Goal: Check status: Check status

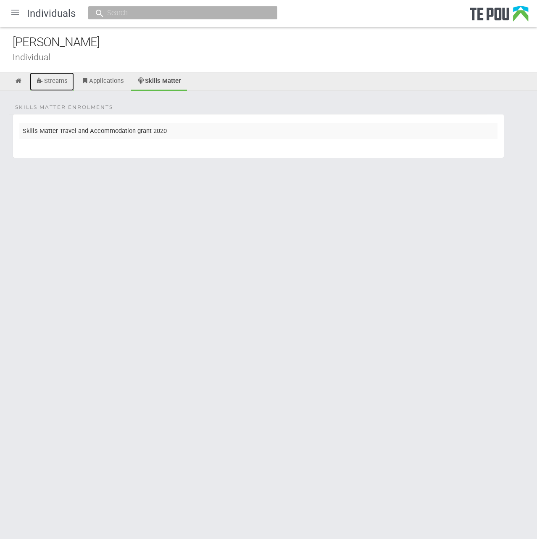
click at [61, 82] on link "Streams" at bounding box center [52, 81] width 44 height 19
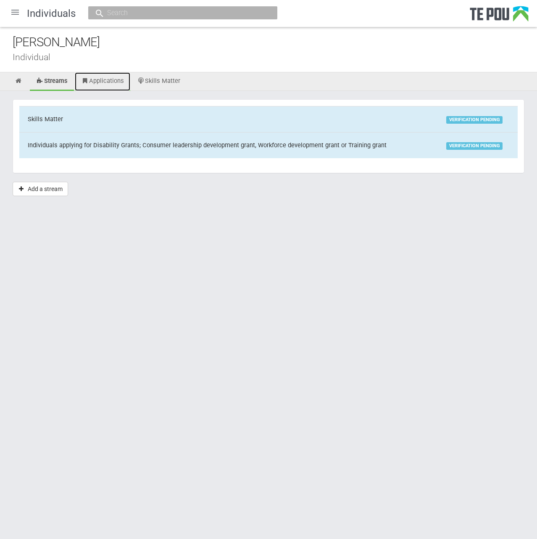
click at [117, 74] on link "Applications" at bounding box center [103, 81] width 56 height 19
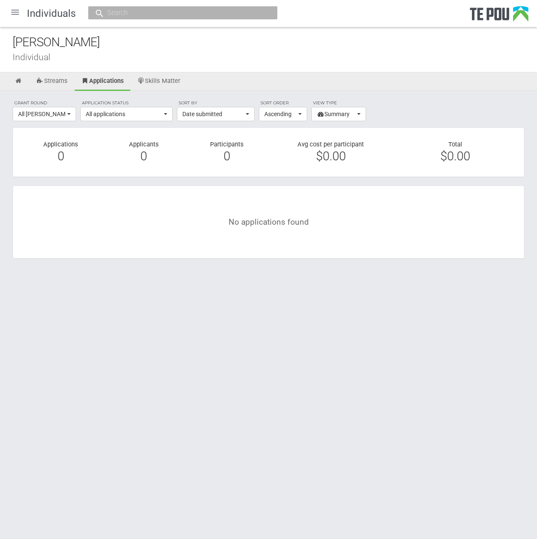
click at [167, 81] on link "Skills Matter" at bounding box center [159, 81] width 56 height 19
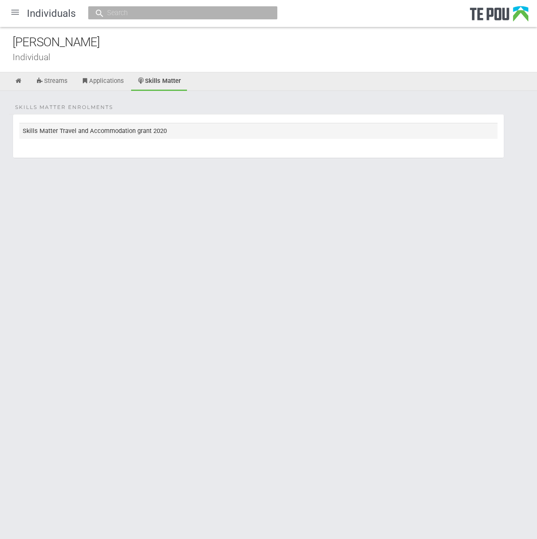
click at [101, 134] on td "Skills Matter Travel and Accommodation grant 2020" at bounding box center [258, 131] width 479 height 16
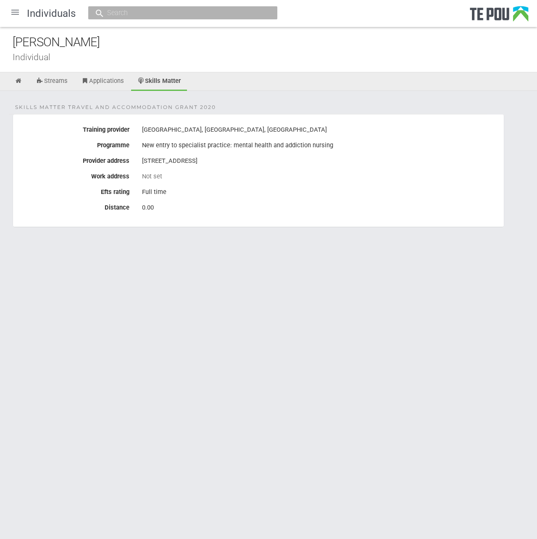
click at [234, 311] on html "Home Applications [PERSON_NAME] Applicants Organisations Individuals Moderation…" at bounding box center [268, 269] width 537 height 539
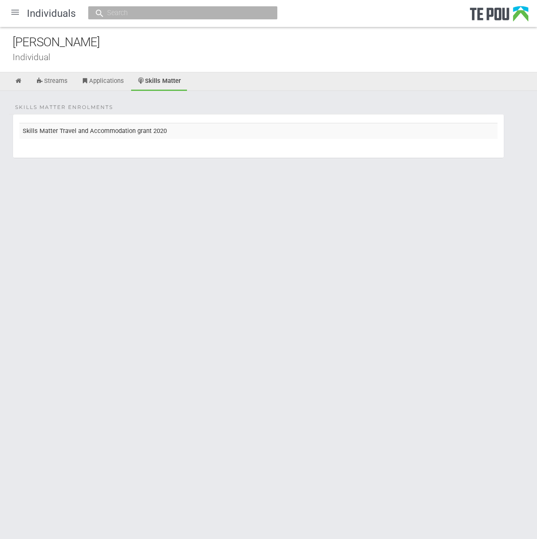
drag, startPoint x: 199, startPoint y: 224, endPoint x: 189, endPoint y: 217, distance: 12.1
click at [199, 224] on html "Home Applications Grant rounds Applicants Organisations Individuals Moderation …" at bounding box center [268, 269] width 537 height 539
click at [24, 82] on link at bounding box center [18, 81] width 21 height 19
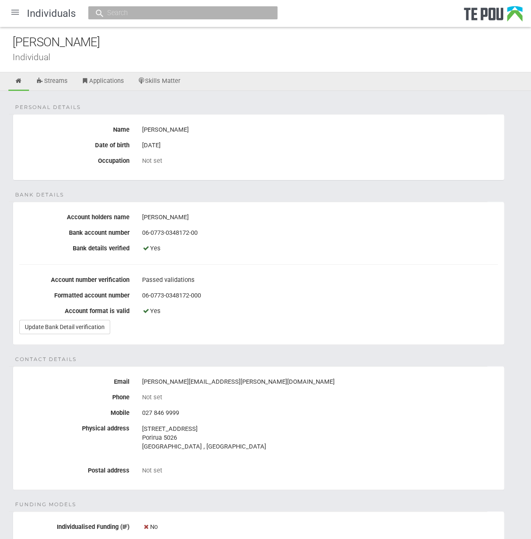
click at [151, 14] on input "text" at bounding box center [179, 12] width 148 height 9
paste input "Rachael.Rowe@mhaids.health.nz"
click at [230, 12] on input "Rachael.Rowe@mhaids.health.nz" at bounding box center [179, 12] width 148 height 9
drag, startPoint x: 236, startPoint y: 12, endPoint x: -63, endPoint y: 5, distance: 299.9
click at [0, 5] on html "Home Applications Grant rounds Applicants Organisations Individuals Moderation …" at bounding box center [265, 412] width 531 height 825
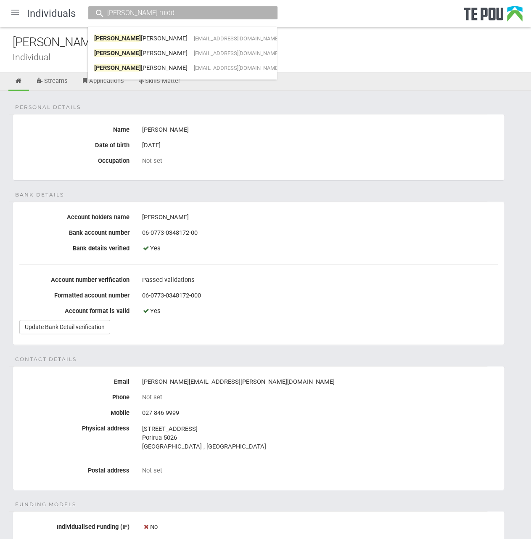
type input "Megan midd"
